Goal: Book appointment/travel/reservation

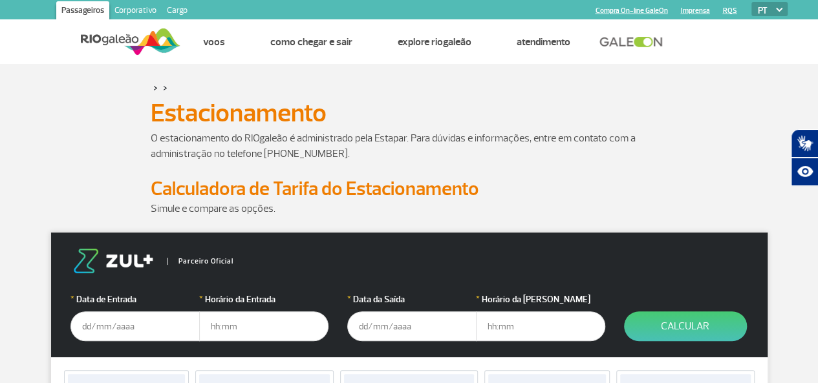
click at [131, 318] on input "text" at bounding box center [134, 327] width 129 height 30
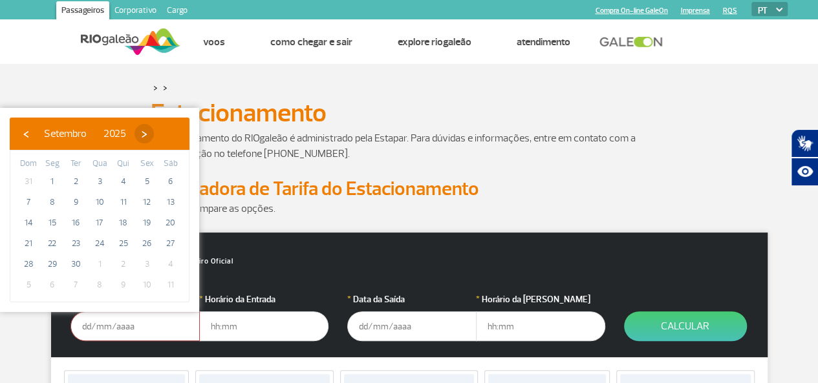
click at [154, 140] on span "›" at bounding box center [144, 133] width 19 height 19
click at [147, 243] on span "24" at bounding box center [146, 243] width 21 height 21
type input "[DATE]"
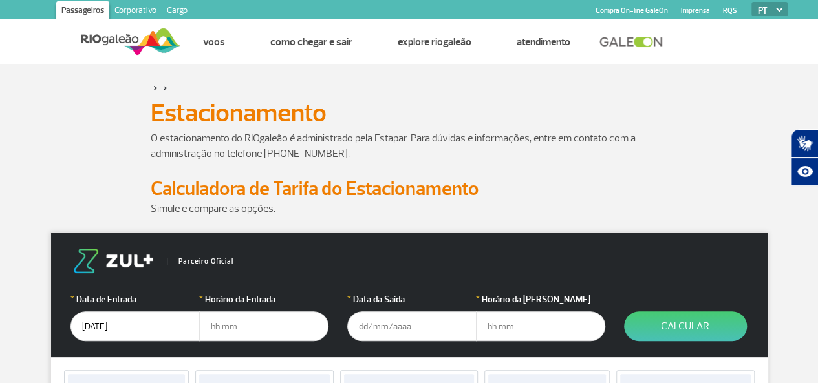
click at [228, 327] on input "text" at bounding box center [263, 327] width 129 height 30
type input "18:00"
click at [391, 329] on input "text" at bounding box center [411, 327] width 129 height 30
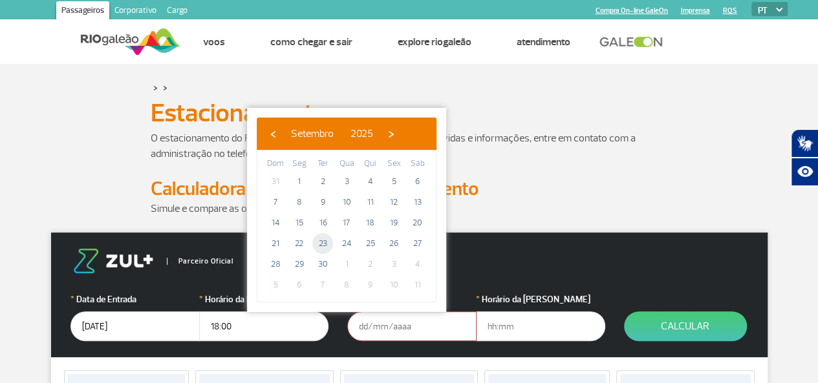
click at [323, 243] on span "23" at bounding box center [322, 243] width 21 height 21
type input "[DATE]"
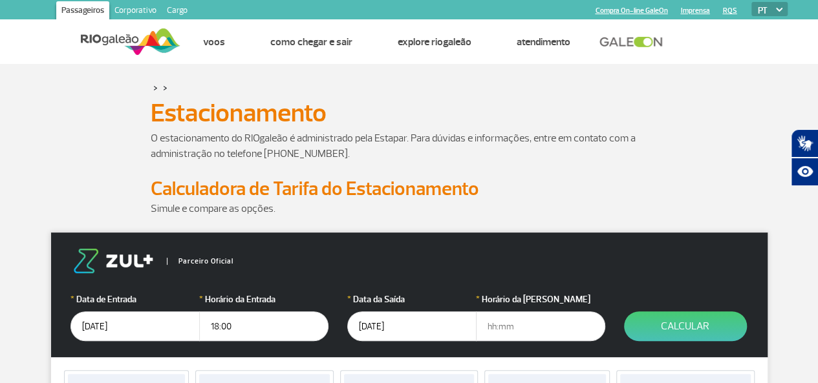
click at [499, 325] on input "text" at bounding box center [540, 327] width 129 height 30
type input "23:30"
click at [692, 330] on button "Calcular" at bounding box center [685, 327] width 123 height 30
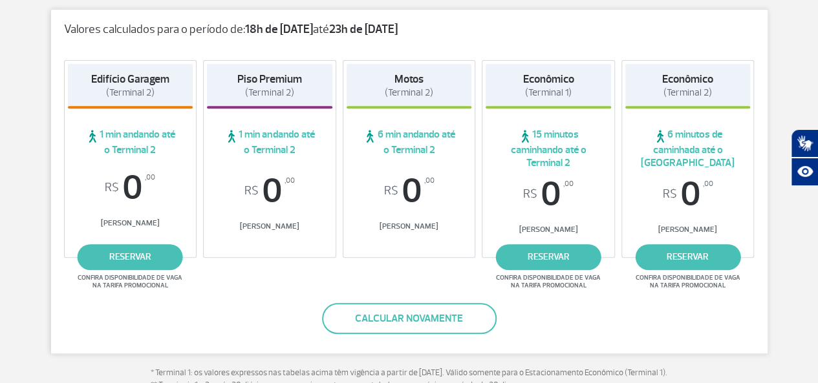
scroll to position [228, 0]
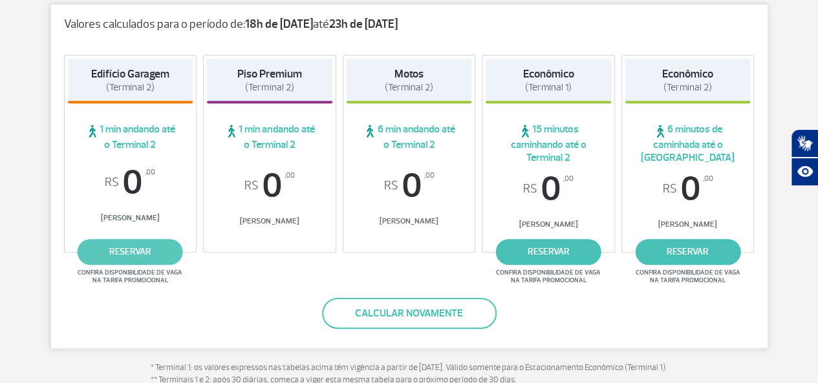
click at [153, 248] on link "reservar" at bounding box center [130, 252] width 105 height 26
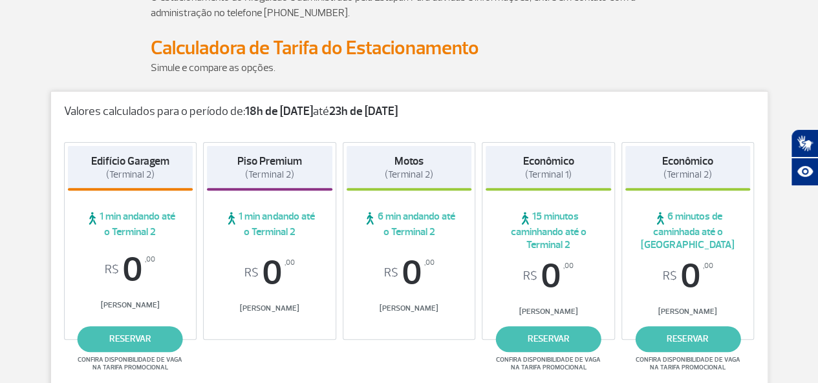
scroll to position [191, 0]
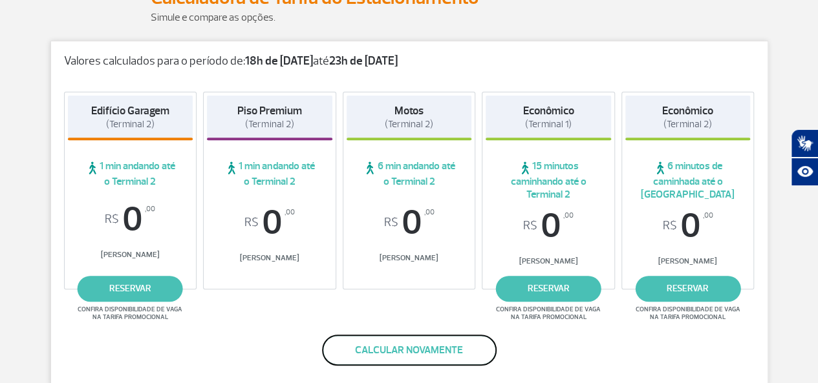
click at [435, 351] on button "Calcular novamente" at bounding box center [409, 350] width 175 height 31
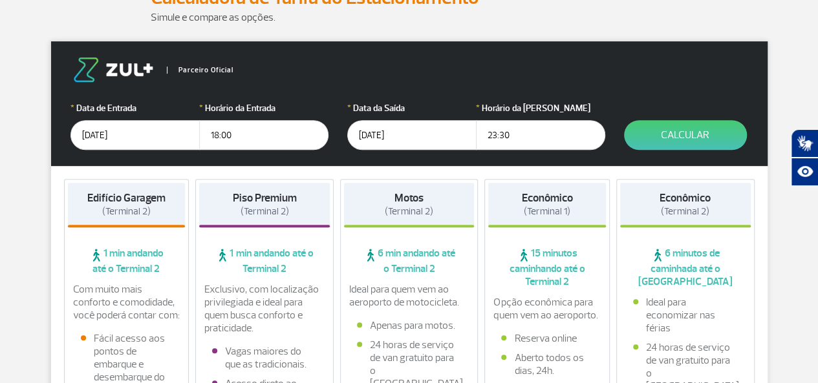
click at [392, 138] on input "[DATE]" at bounding box center [411, 135] width 129 height 30
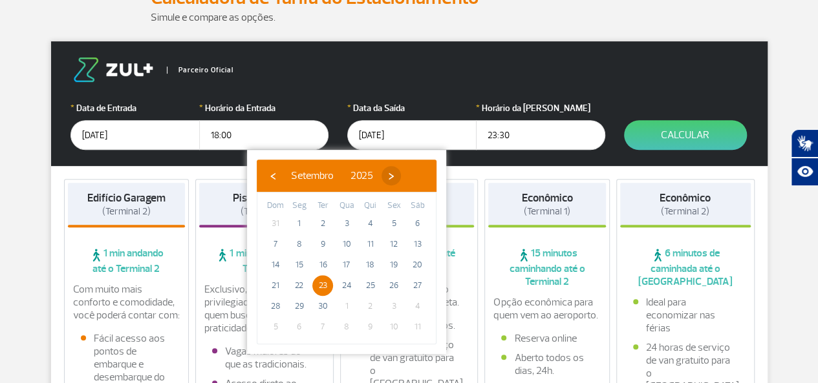
click at [401, 173] on span "›" at bounding box center [391, 175] width 19 height 19
click at [326, 301] on span "28" at bounding box center [322, 306] width 21 height 21
type input "[DATE]"
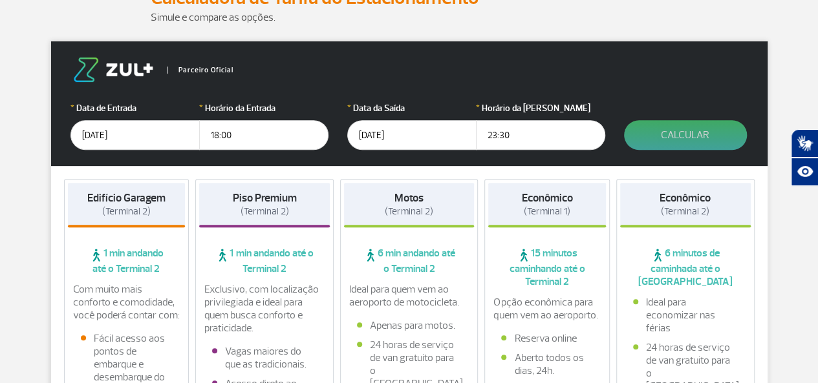
click at [658, 131] on button "Calcular" at bounding box center [685, 135] width 123 height 30
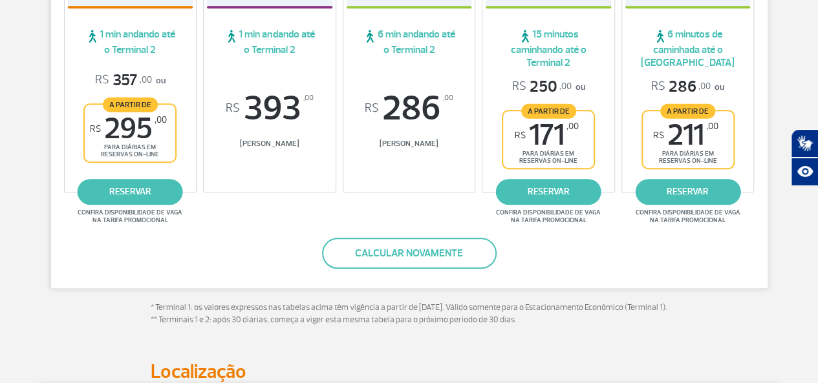
scroll to position [321, 0]
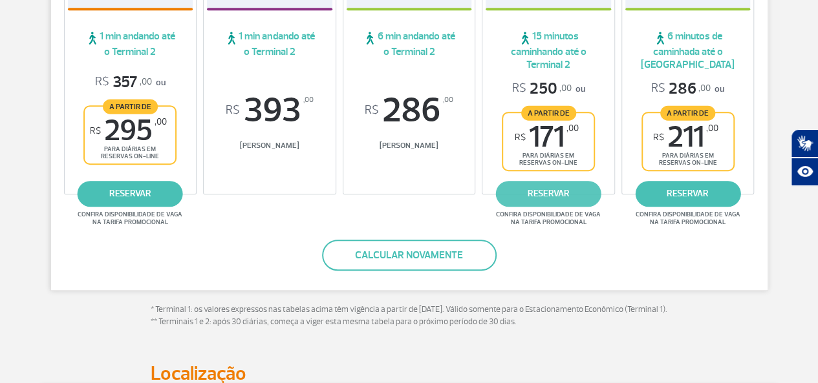
click at [576, 197] on link "reservar" at bounding box center [548, 194] width 105 height 26
